Goal: Check status

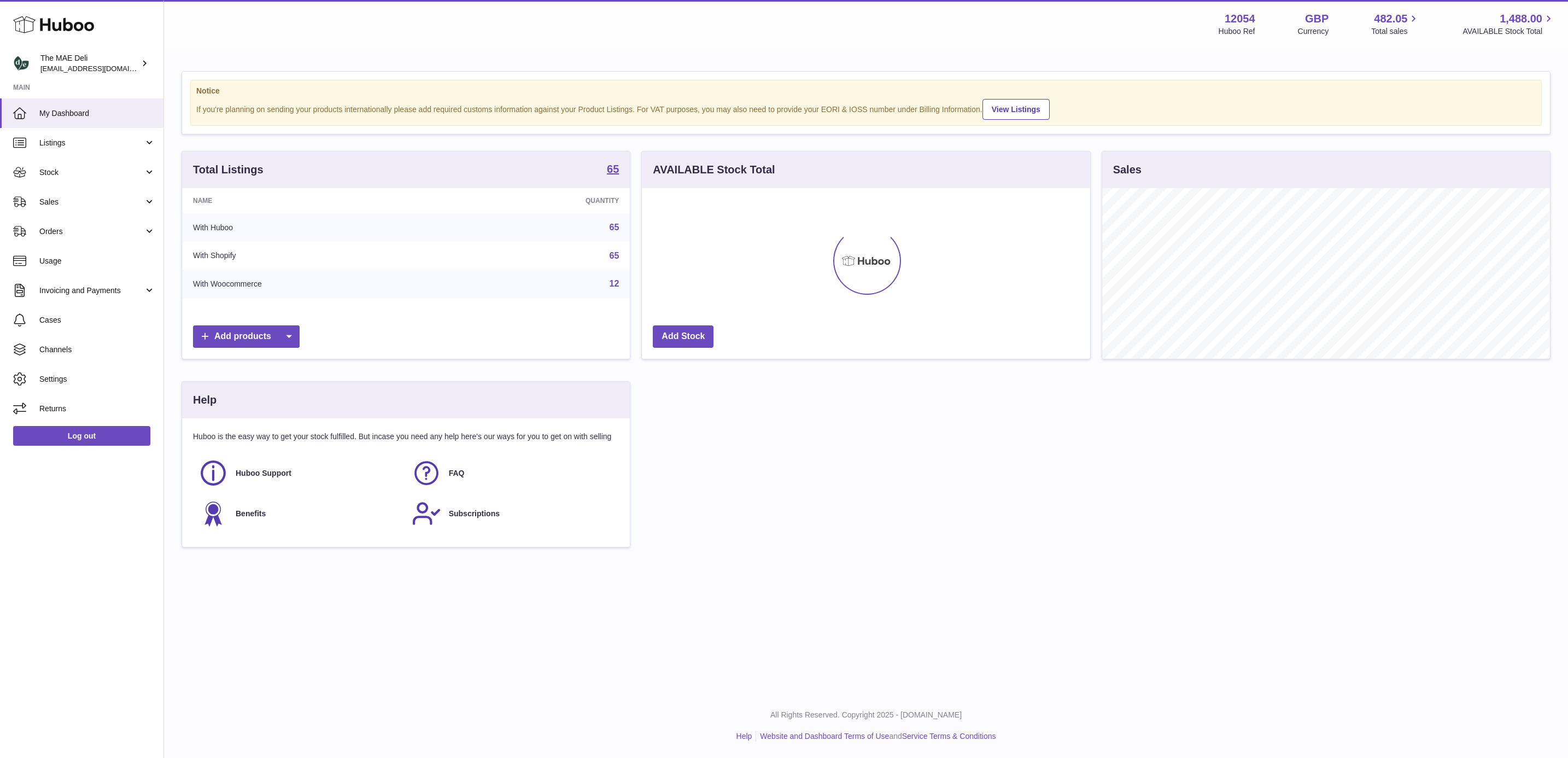
scroll to position [170, 447]
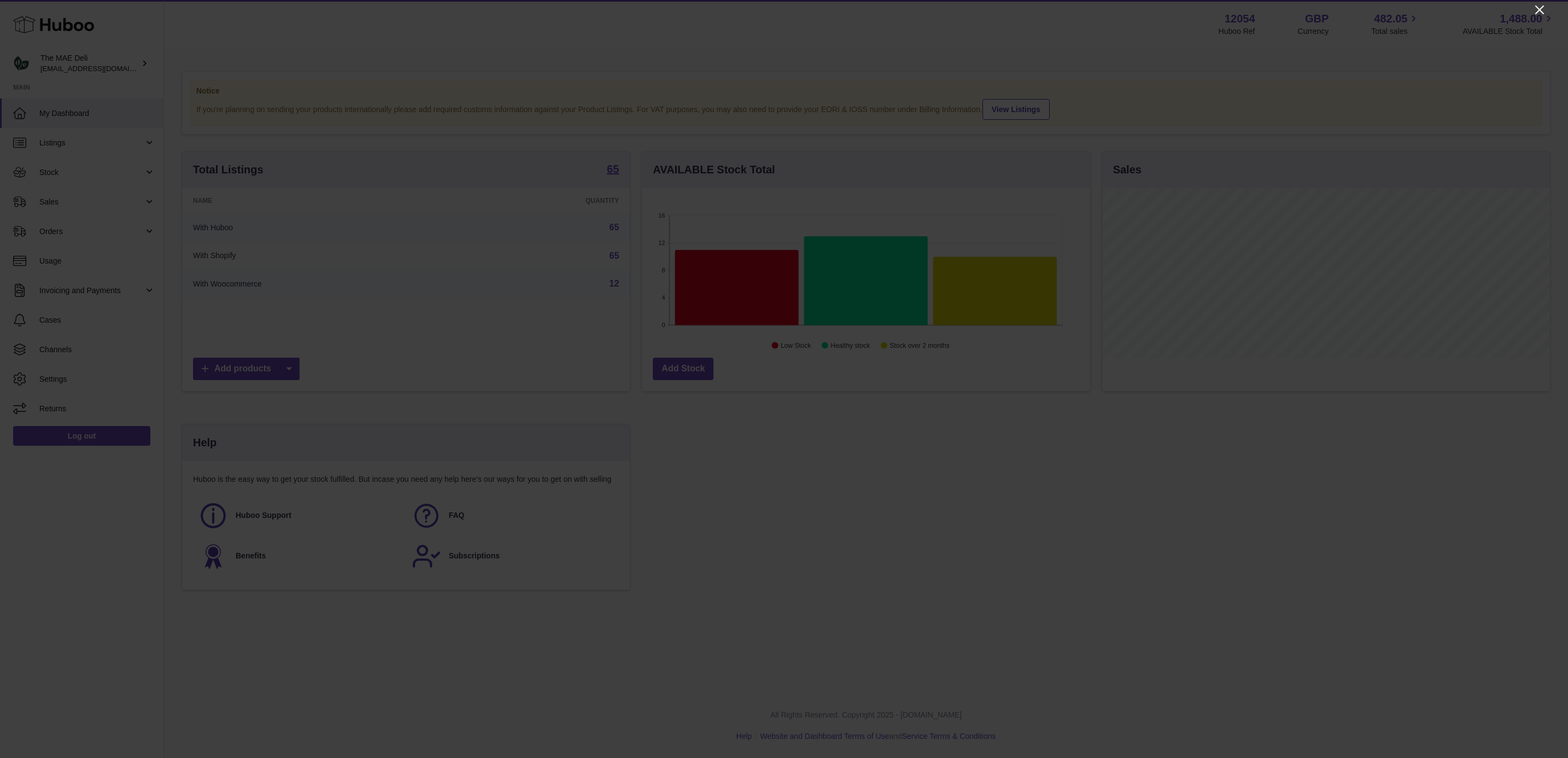
click at [1542, 12] on icon "Close" at bounding box center [1539, 10] width 9 height 9
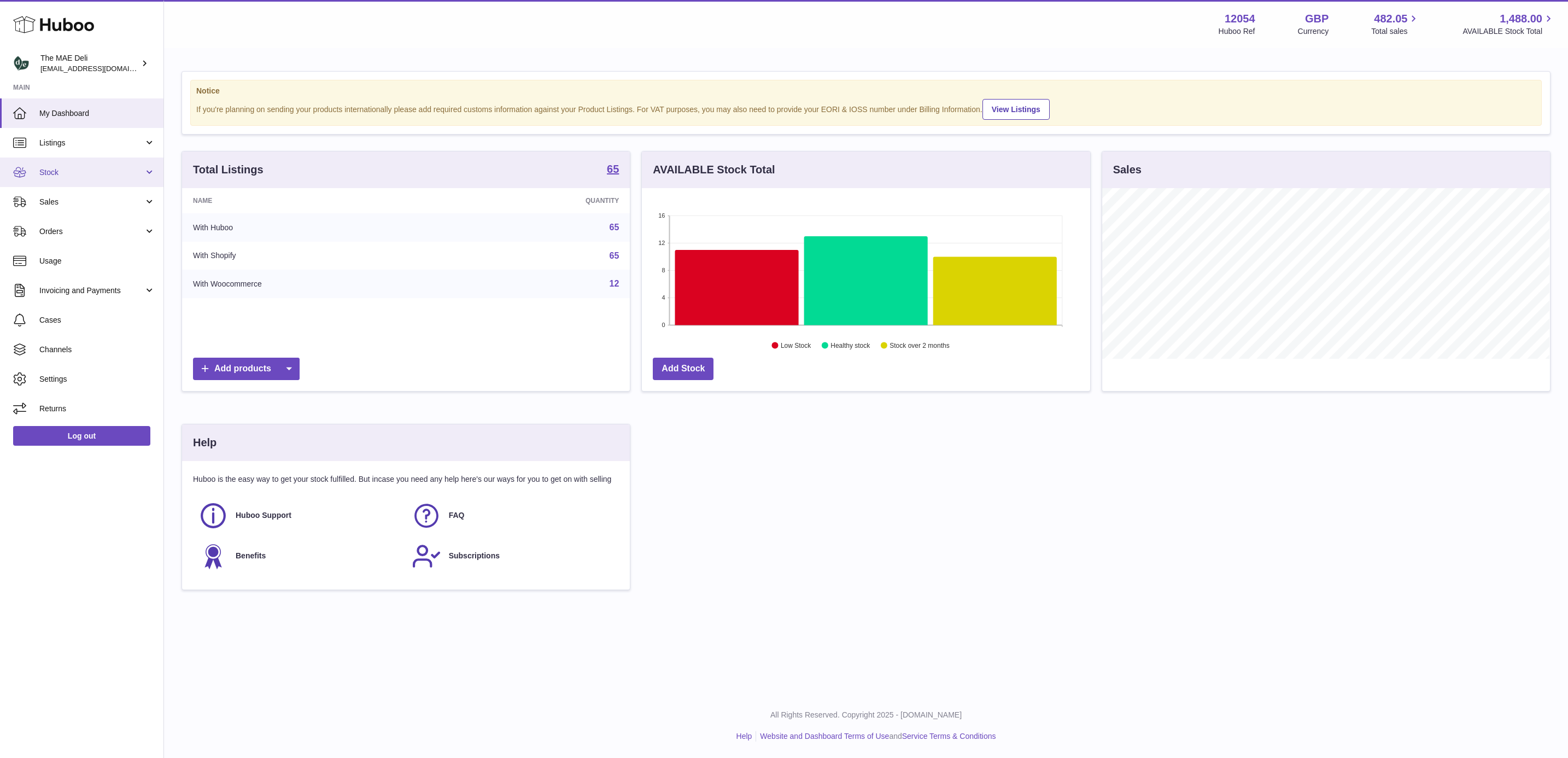
click at [80, 169] on span "Stock" at bounding box center [92, 172] width 105 height 10
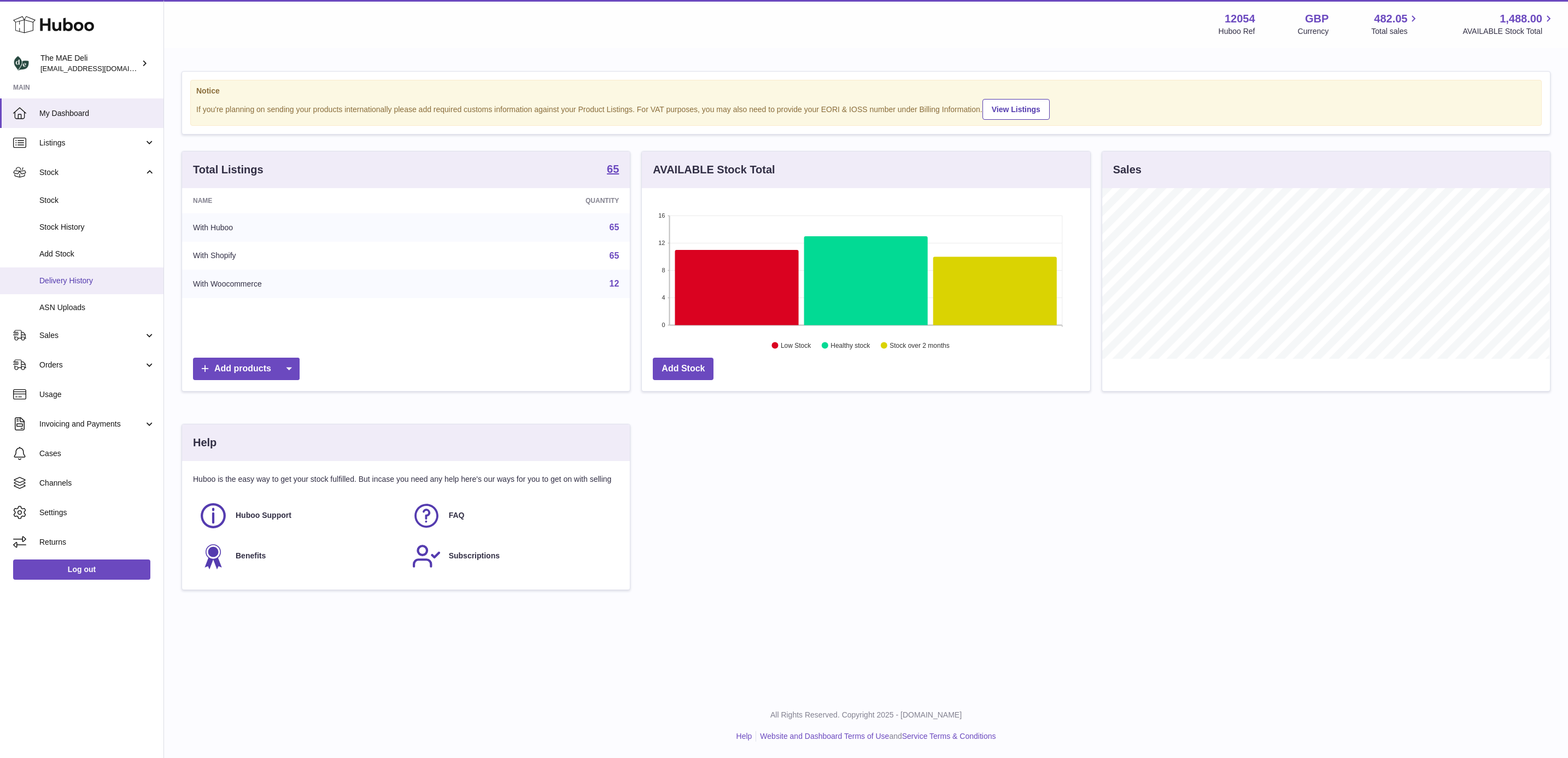
click at [96, 286] on link "Delivery History" at bounding box center [82, 281] width 164 height 27
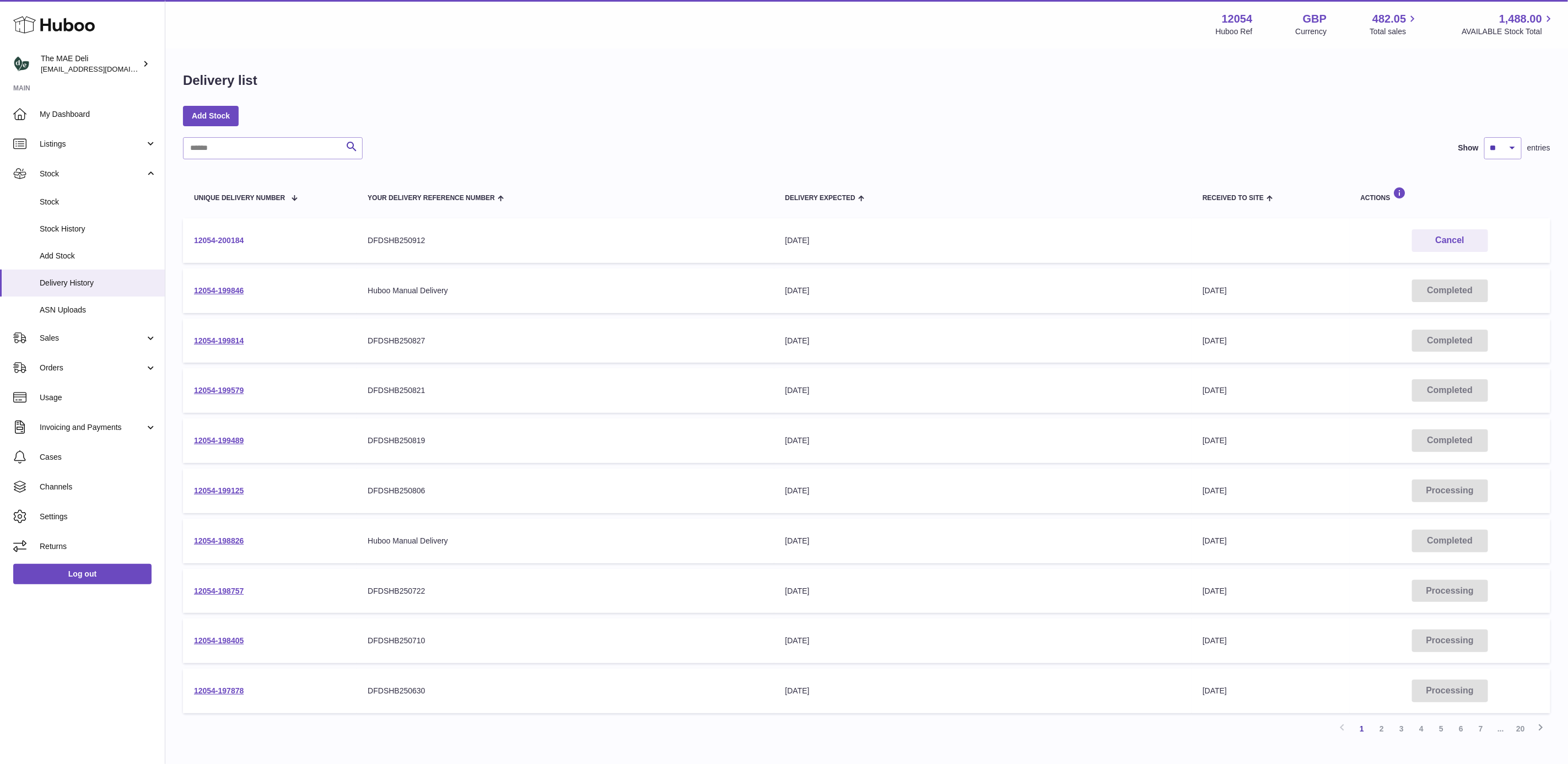
click at [242, 239] on link "12054-200184" at bounding box center [218, 240] width 50 height 9
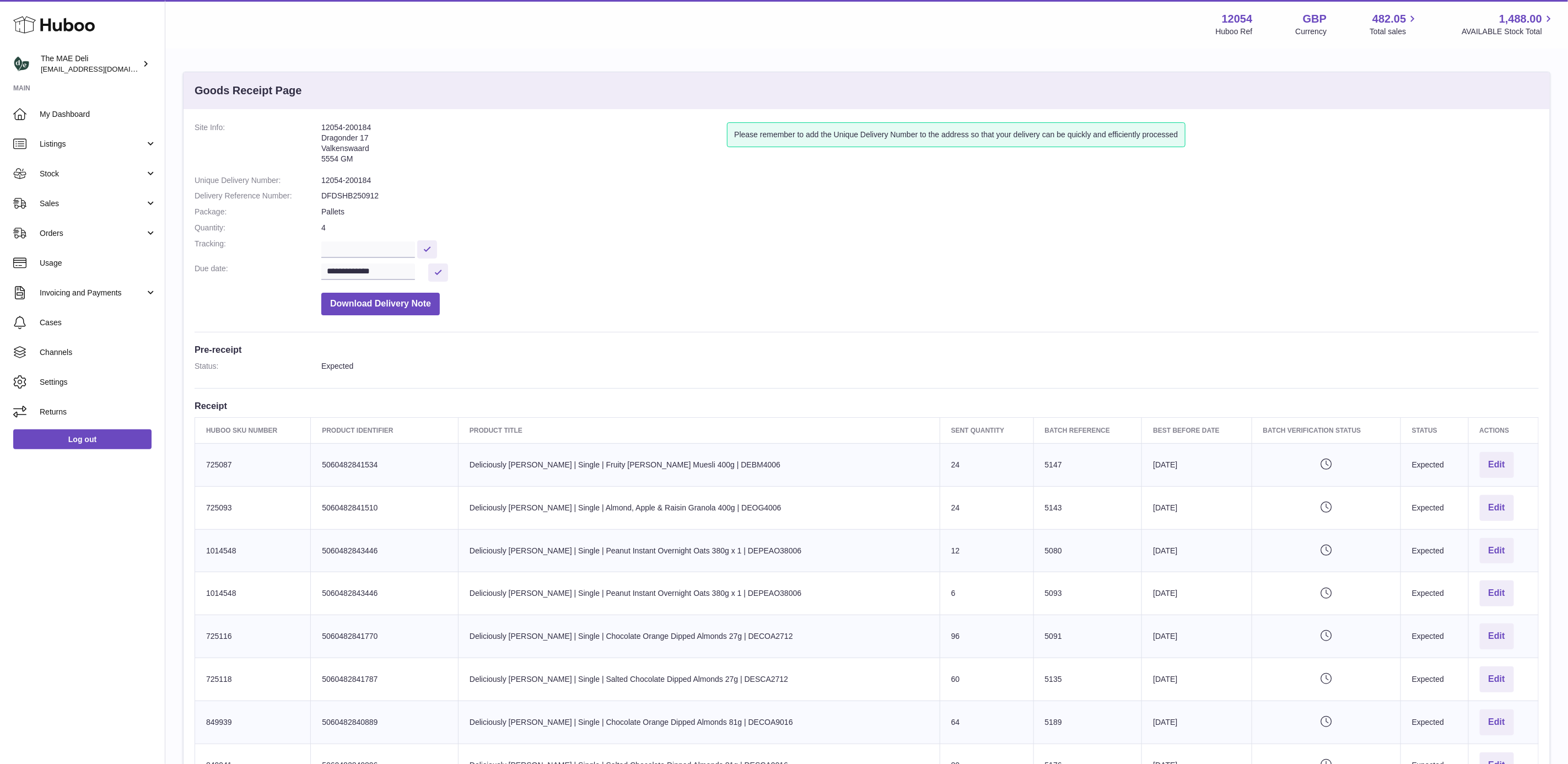
click at [881, 334] on div "**********" at bounding box center [867, 736] width 1367 height 1253
click at [809, 226] on dd "4" at bounding box center [930, 228] width 1218 height 10
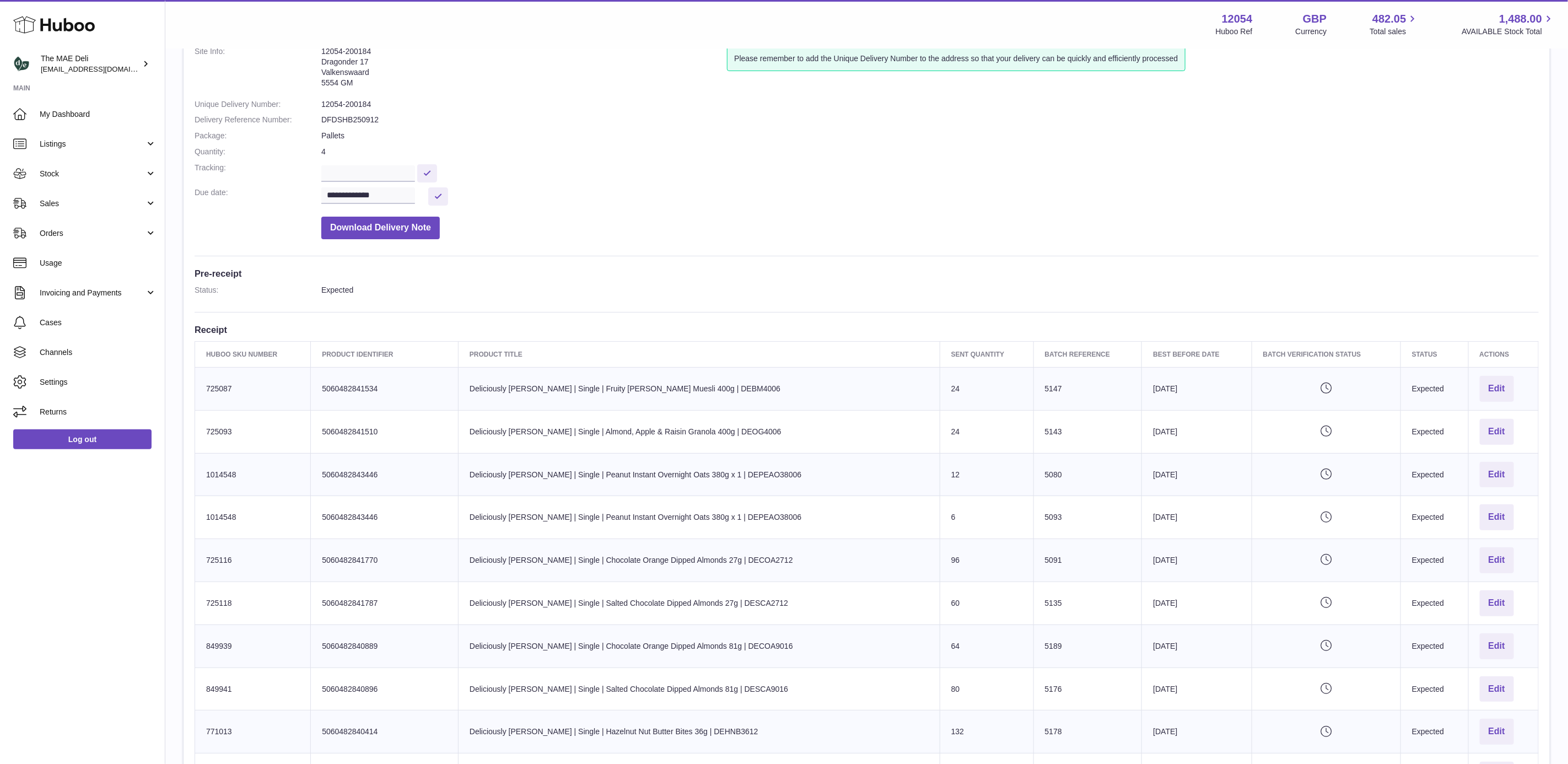
scroll to position [165, 0]
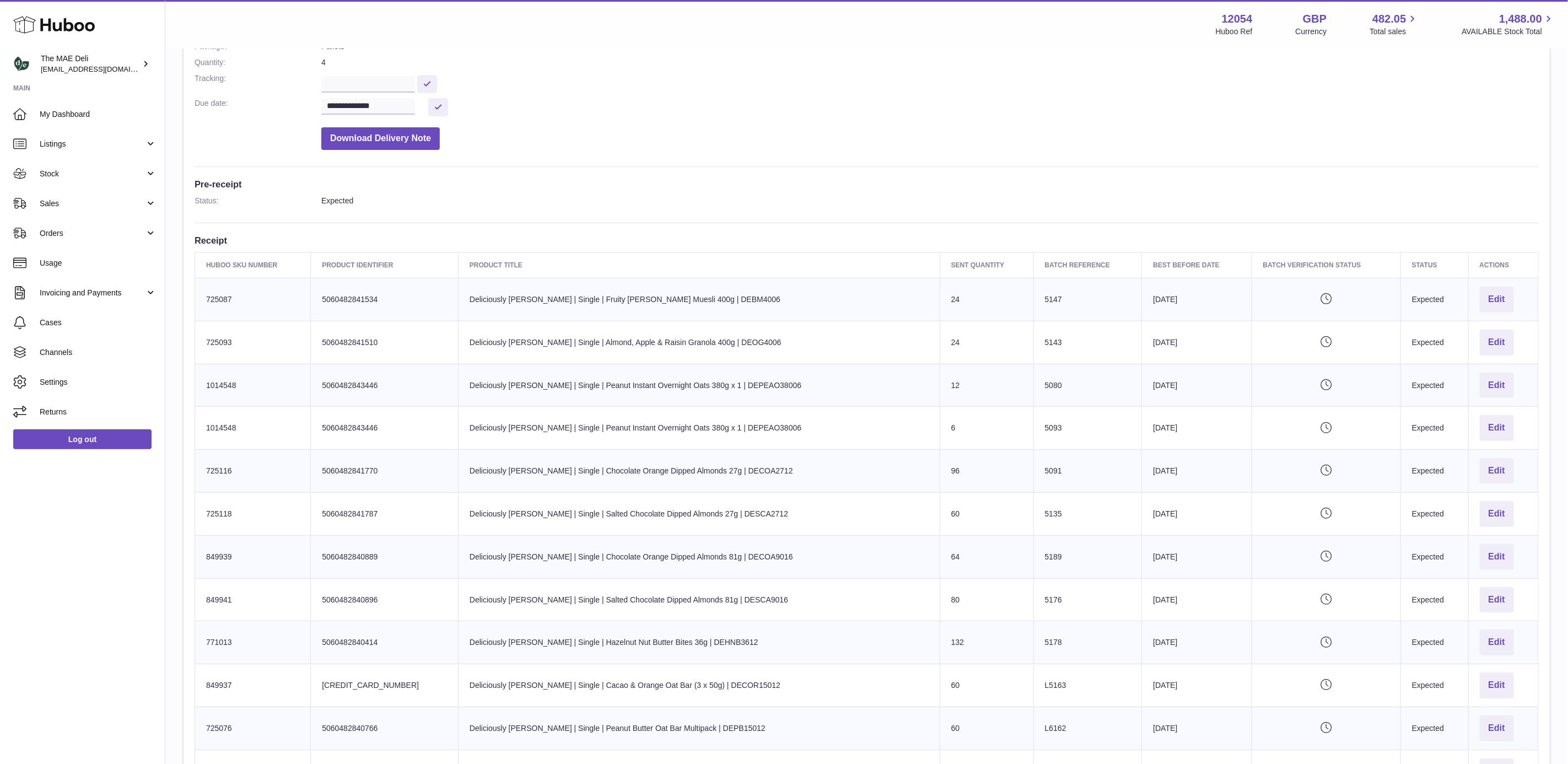
drag, startPoint x: 862, startPoint y: 164, endPoint x: 853, endPoint y: 167, distance: 9.5
click at [859, 166] on div "**********" at bounding box center [867, 570] width 1367 height 1253
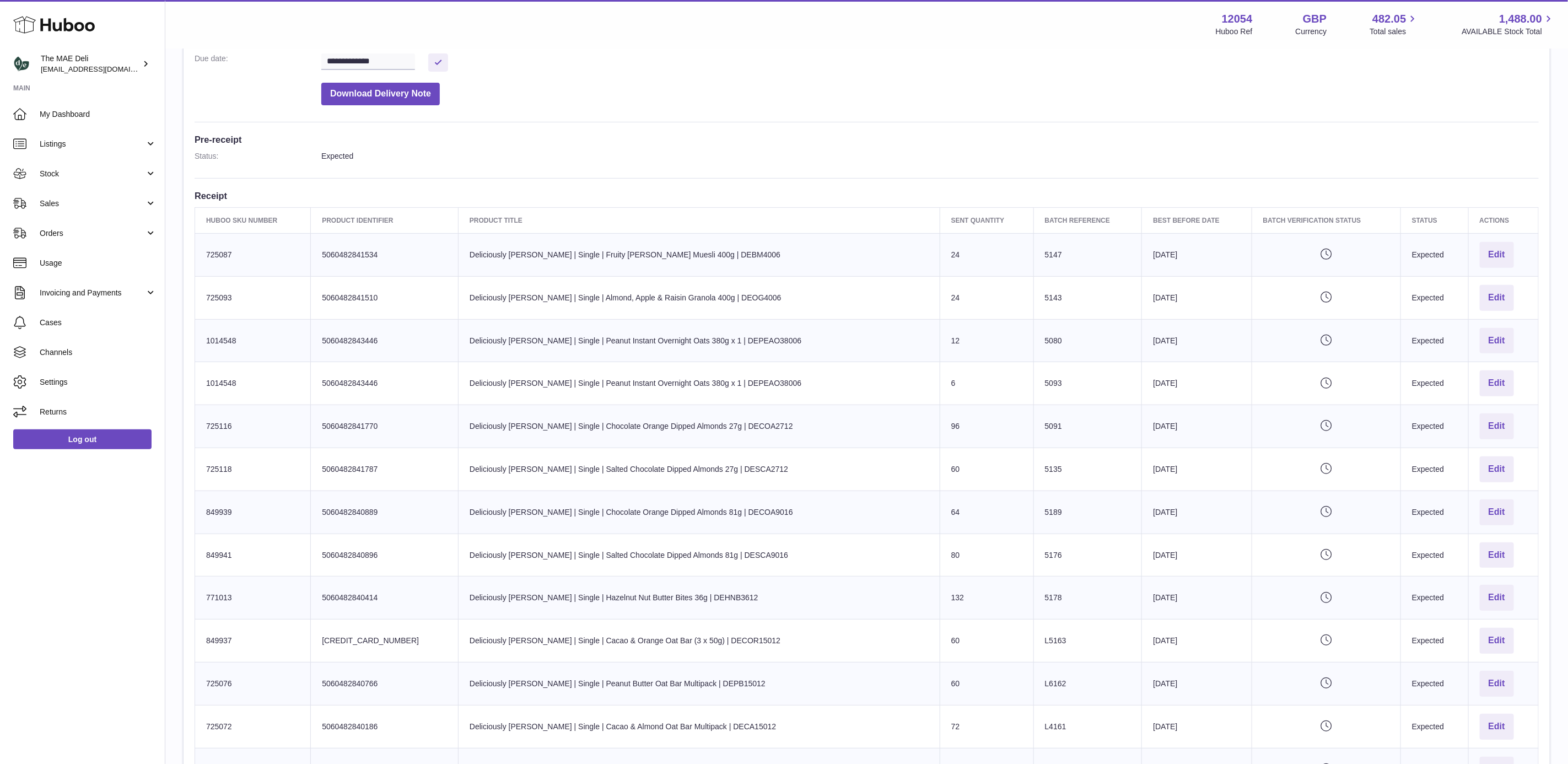
scroll to position [248, 0]
